Goal: Information Seeking & Learning: Learn about a topic

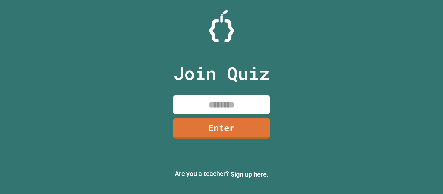
click at [239, 110] on input at bounding box center [221, 104] width 97 height 19
type input "********"
click at [221, 129] on link "Enter" at bounding box center [222, 127] width 98 height 21
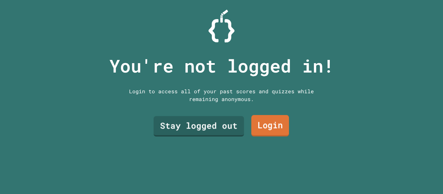
click at [257, 126] on link "Login" at bounding box center [270, 125] width 38 height 21
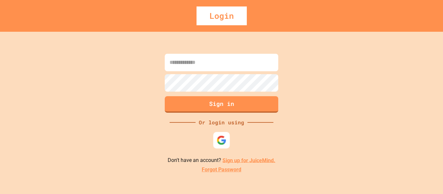
click at [226, 136] on img at bounding box center [222, 140] width 10 height 10
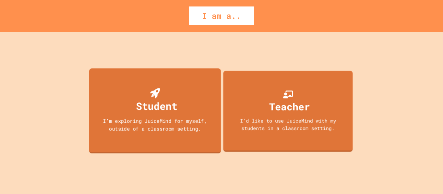
click at [191, 113] on div "Student I'm exploring JuiceMind for myself, outside of a classroom setting." at bounding box center [155, 110] width 132 height 85
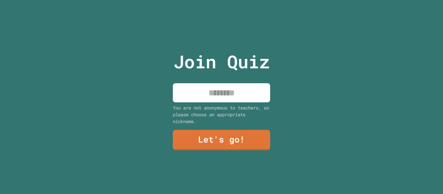
click at [212, 99] on input at bounding box center [221, 92] width 97 height 19
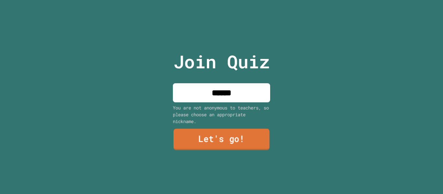
type input "******"
click at [212, 141] on link "Let's go!" at bounding box center [222, 139] width 96 height 21
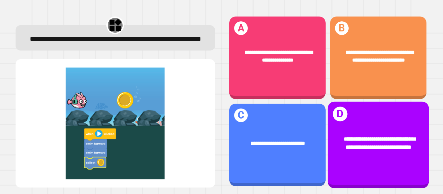
click at [394, 127] on div "**********" at bounding box center [378, 143] width 101 height 38
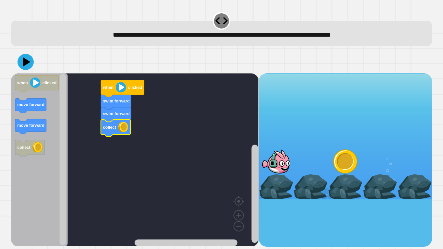
click at [18, 61] on icon at bounding box center [26, 62] width 16 height 16
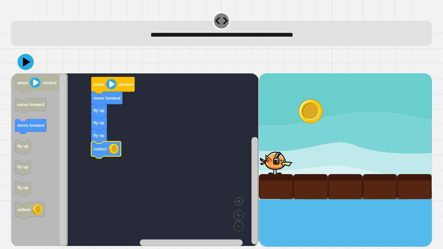
click at [29, 66] on icon at bounding box center [26, 62] width 16 height 16
click at [20, 57] on icon at bounding box center [26, 62] width 16 height 16
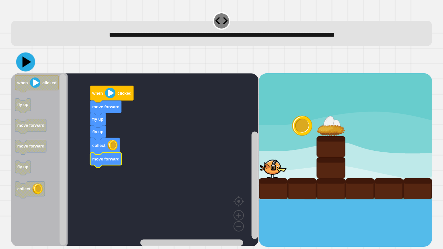
click at [25, 61] on icon at bounding box center [26, 61] width 9 height 11
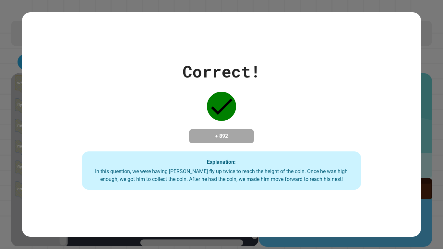
click at [25, 61] on div "Correct! + 892 Explanation: In this question, we were having [PERSON_NAME] fly …" at bounding box center [221, 124] width 399 height 130
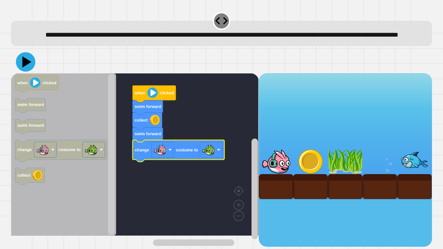
click at [25, 68] on icon at bounding box center [26, 61] width 9 height 11
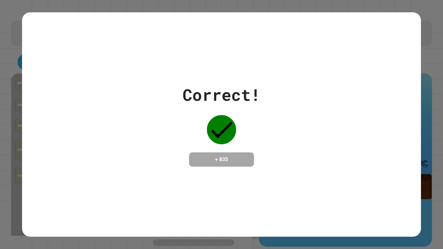
click at [24, 75] on div "Correct! + 835" at bounding box center [221, 124] width 399 height 224
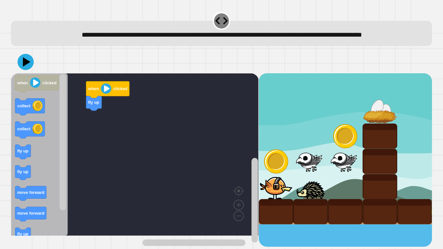
click at [29, 128] on icon "Blockly Workspace" at bounding box center [39, 154] width 57 height 163
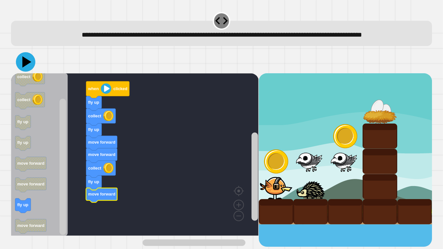
click at [27, 72] on icon at bounding box center [25, 61] width 19 height 19
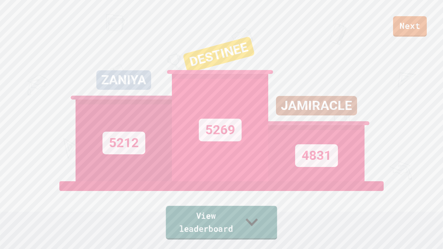
click at [213, 194] on link "View leaderboard" at bounding box center [221, 223] width 111 height 34
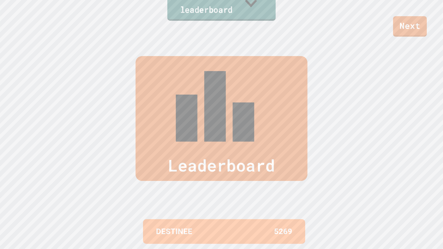
scroll to position [249, 0]
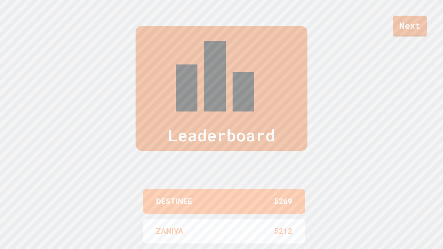
click at [403, 35] on link "Next" at bounding box center [410, 26] width 34 height 21
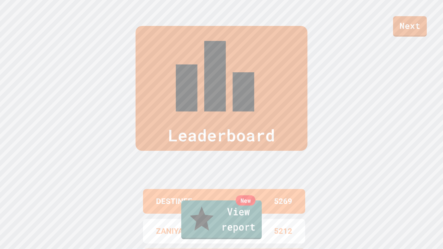
click at [251, 194] on link "New View report" at bounding box center [221, 219] width 80 height 39
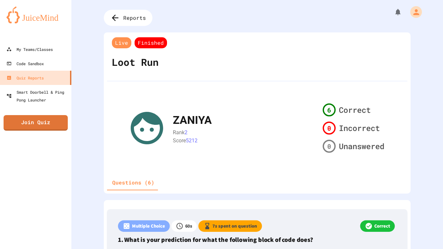
click at [132, 42] on div "Live Finished" at bounding box center [139, 43] width 58 height 14
click at [131, 43] on div "Live Finished" at bounding box center [139, 43] width 58 height 14
click at [139, 43] on span "Finished" at bounding box center [151, 42] width 32 height 11
click at [126, 17] on span "Reports" at bounding box center [135, 18] width 25 height 8
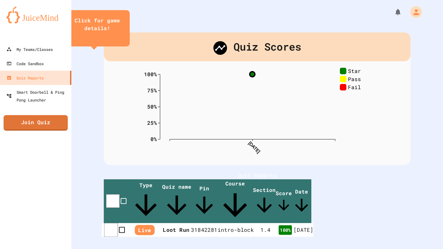
click at [139, 225] on span "Live" at bounding box center [145, 230] width 20 height 10
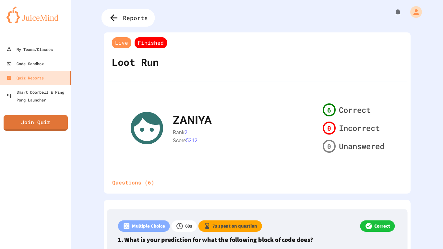
click at [135, 15] on span "Reports" at bounding box center [135, 18] width 25 height 8
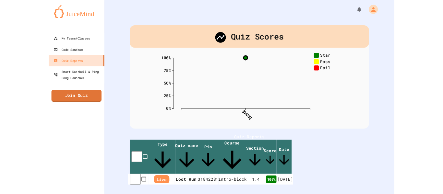
scroll to position [20, 0]
